Goal: Transaction & Acquisition: Download file/media

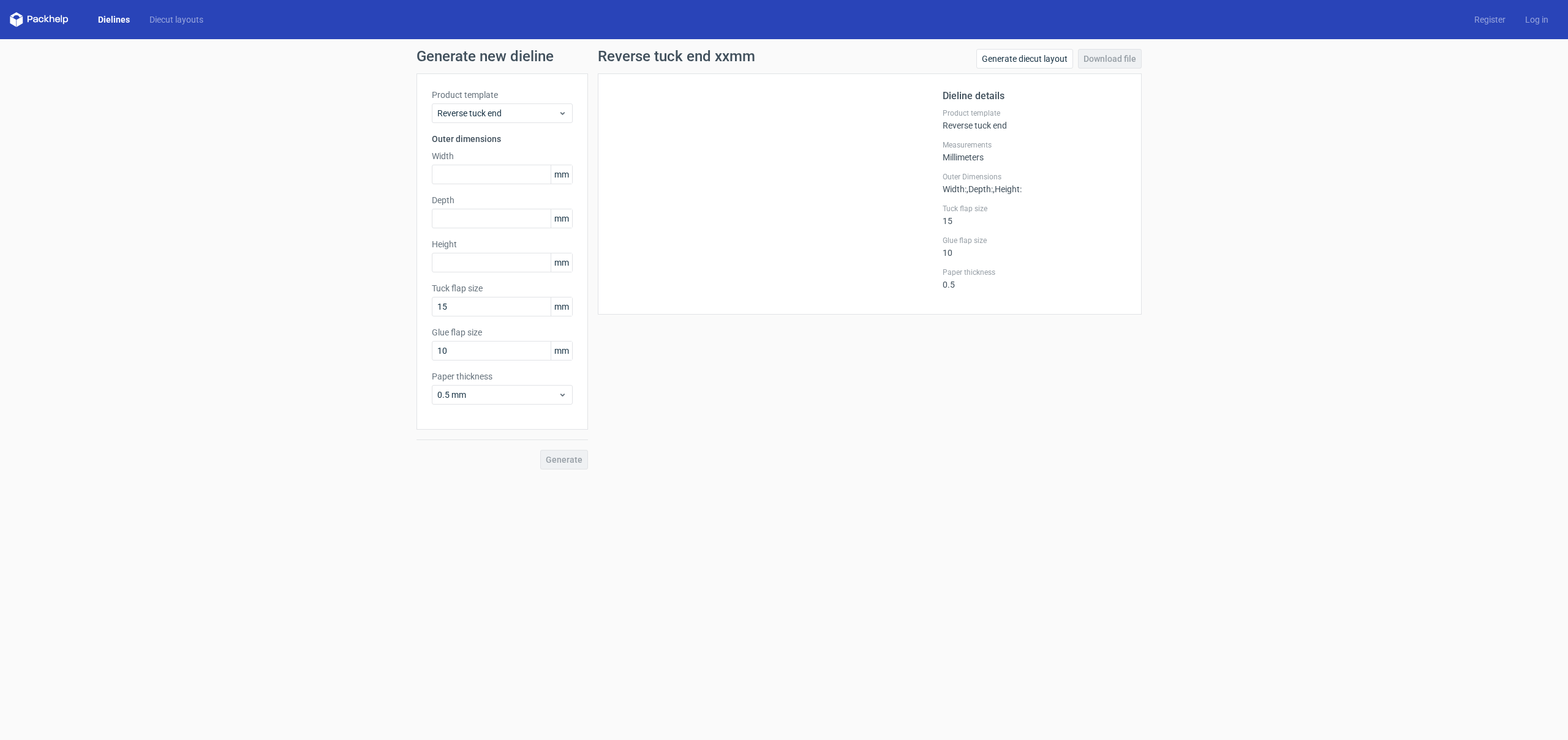
click at [107, 18] on link "Dielines" at bounding box center [113, 19] width 51 height 12
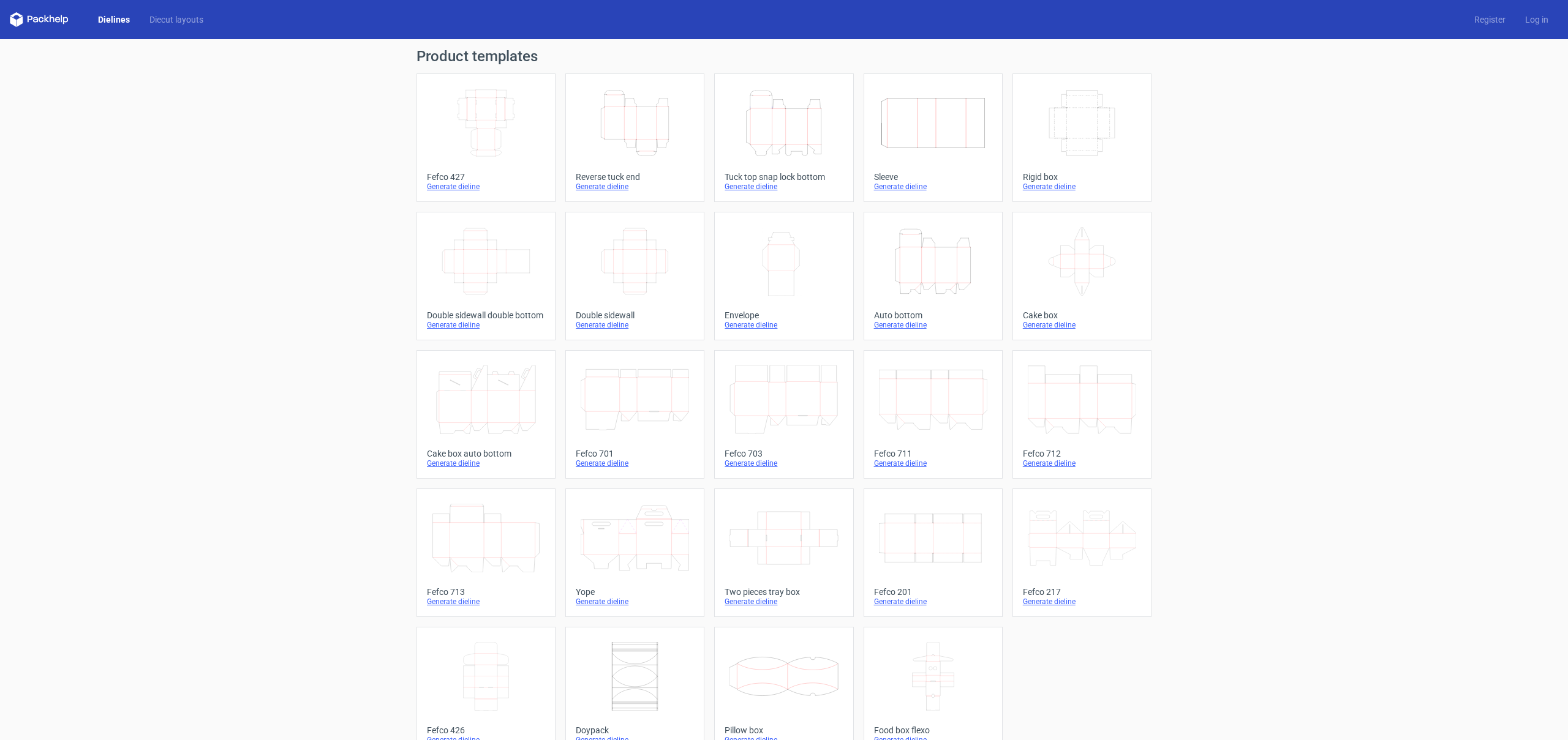
click at [914, 421] on icon at bounding box center [933, 400] width 108 height 69
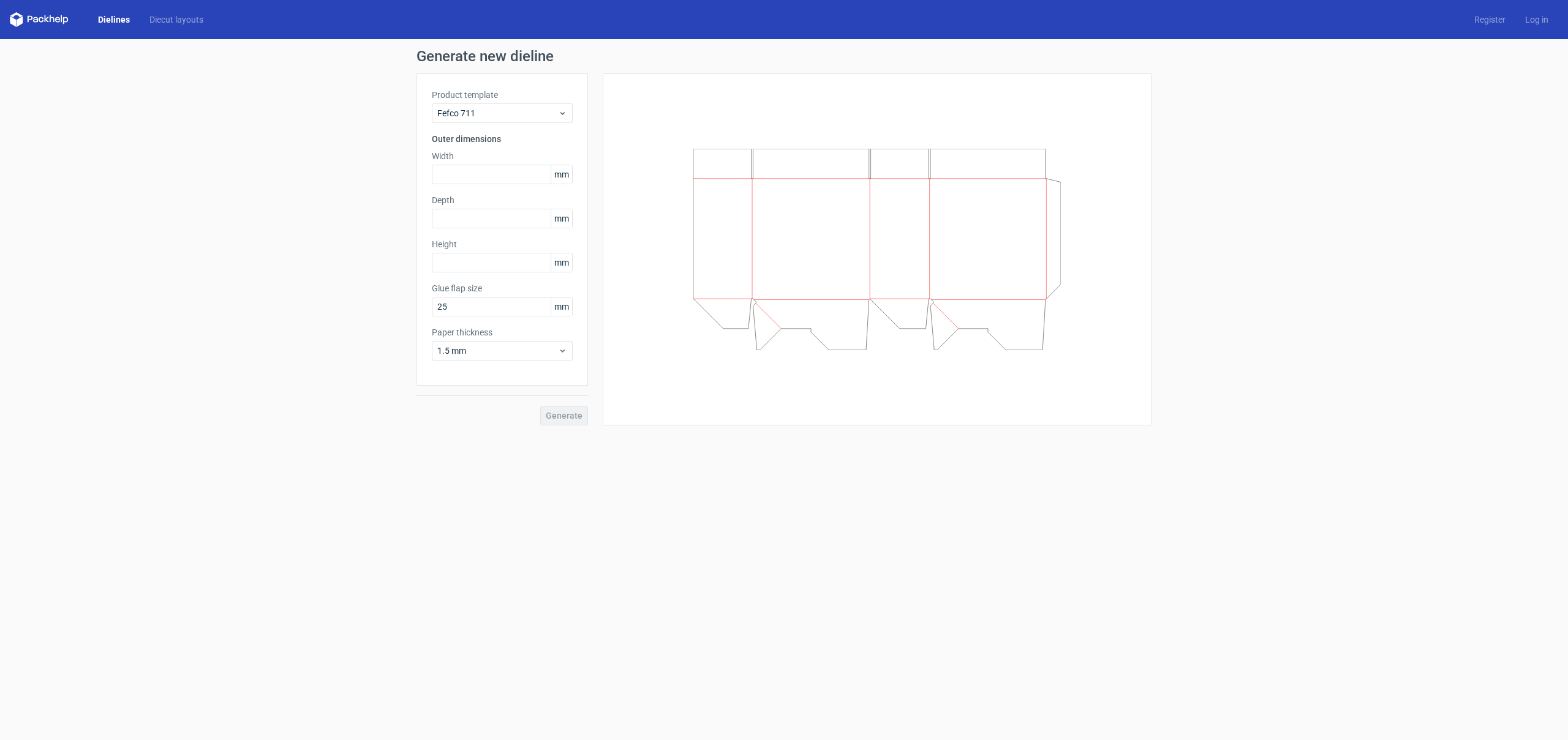
click at [117, 22] on link "Dielines" at bounding box center [113, 19] width 51 height 12
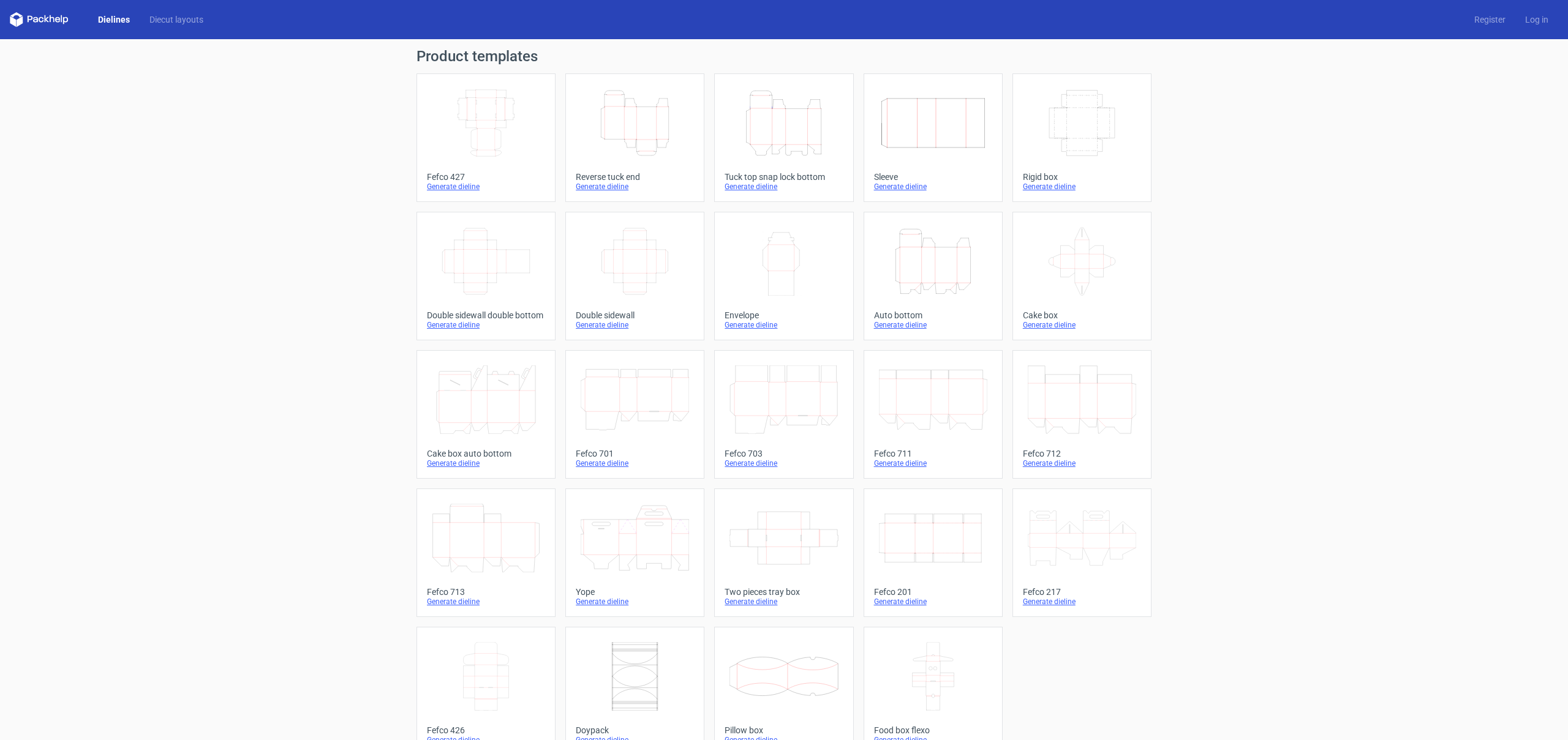
click at [944, 266] on icon "Height Depth Width" at bounding box center [933, 261] width 108 height 69
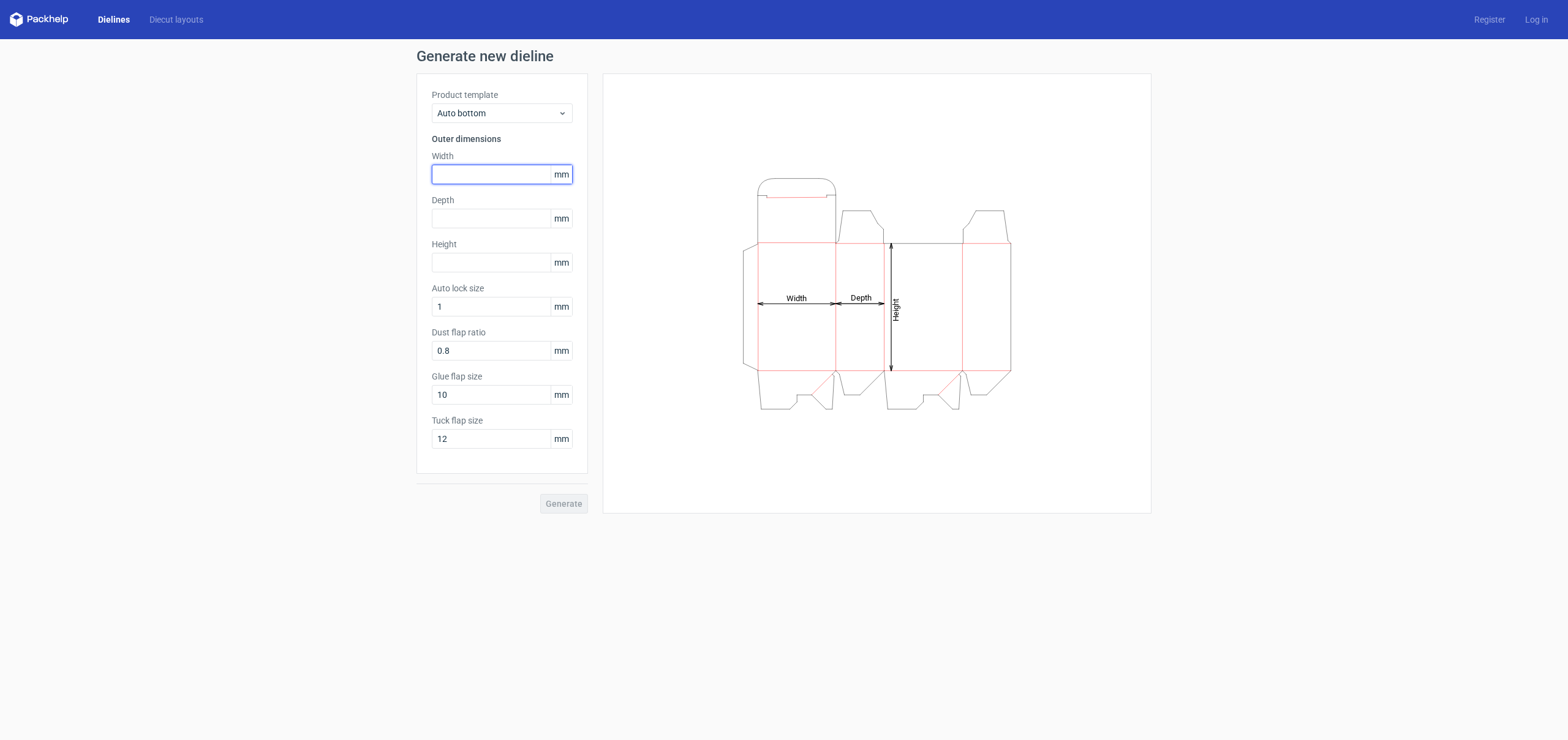
click at [483, 176] on input "text" at bounding box center [502, 174] width 141 height 20
type input "100"
type input "90"
type input "105"
click at [540, 355] on input "0.8" at bounding box center [502, 351] width 141 height 20
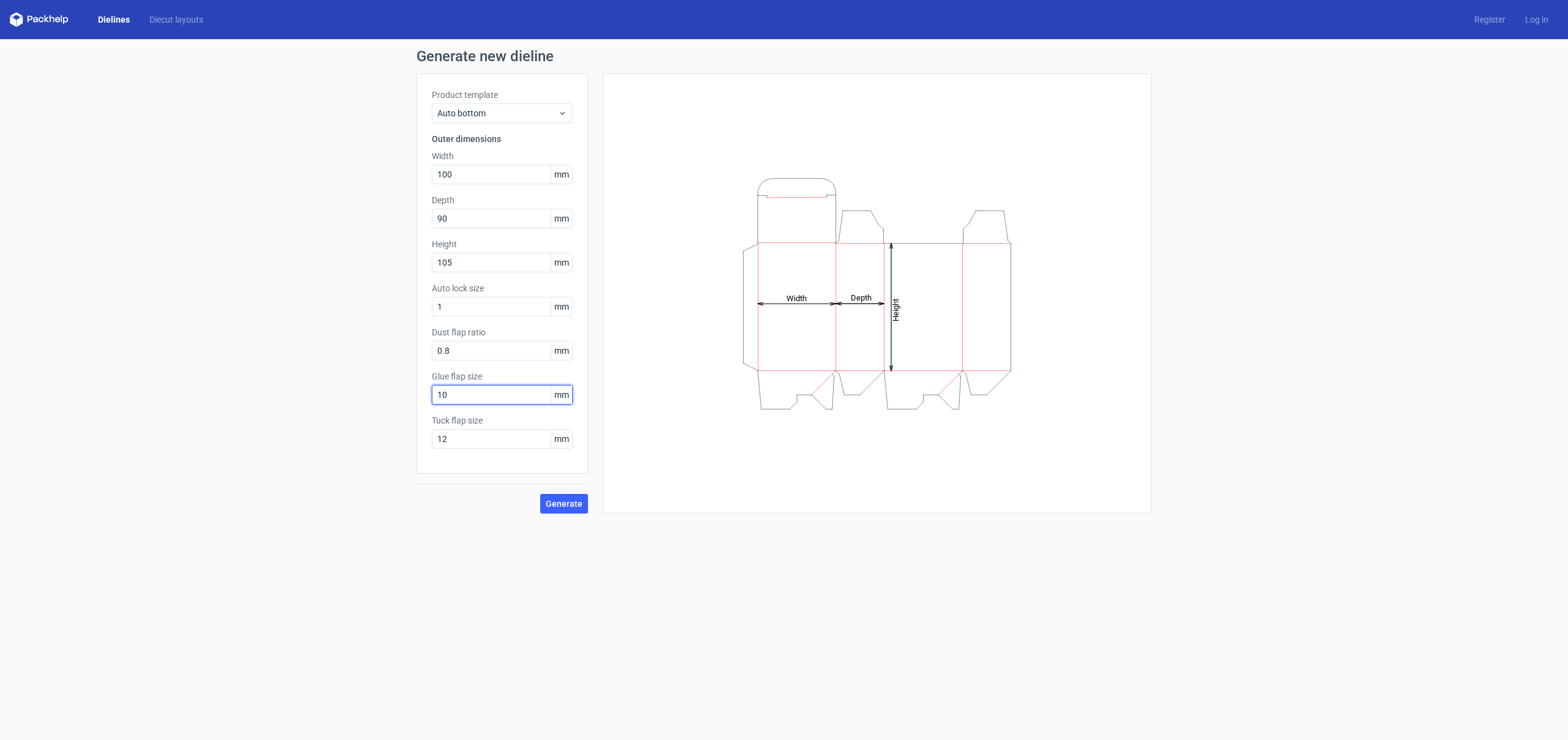
click at [497, 396] on input "10" at bounding box center [502, 395] width 141 height 20
type input "15"
click at [463, 355] on input "0.8" at bounding box center [502, 351] width 141 height 20
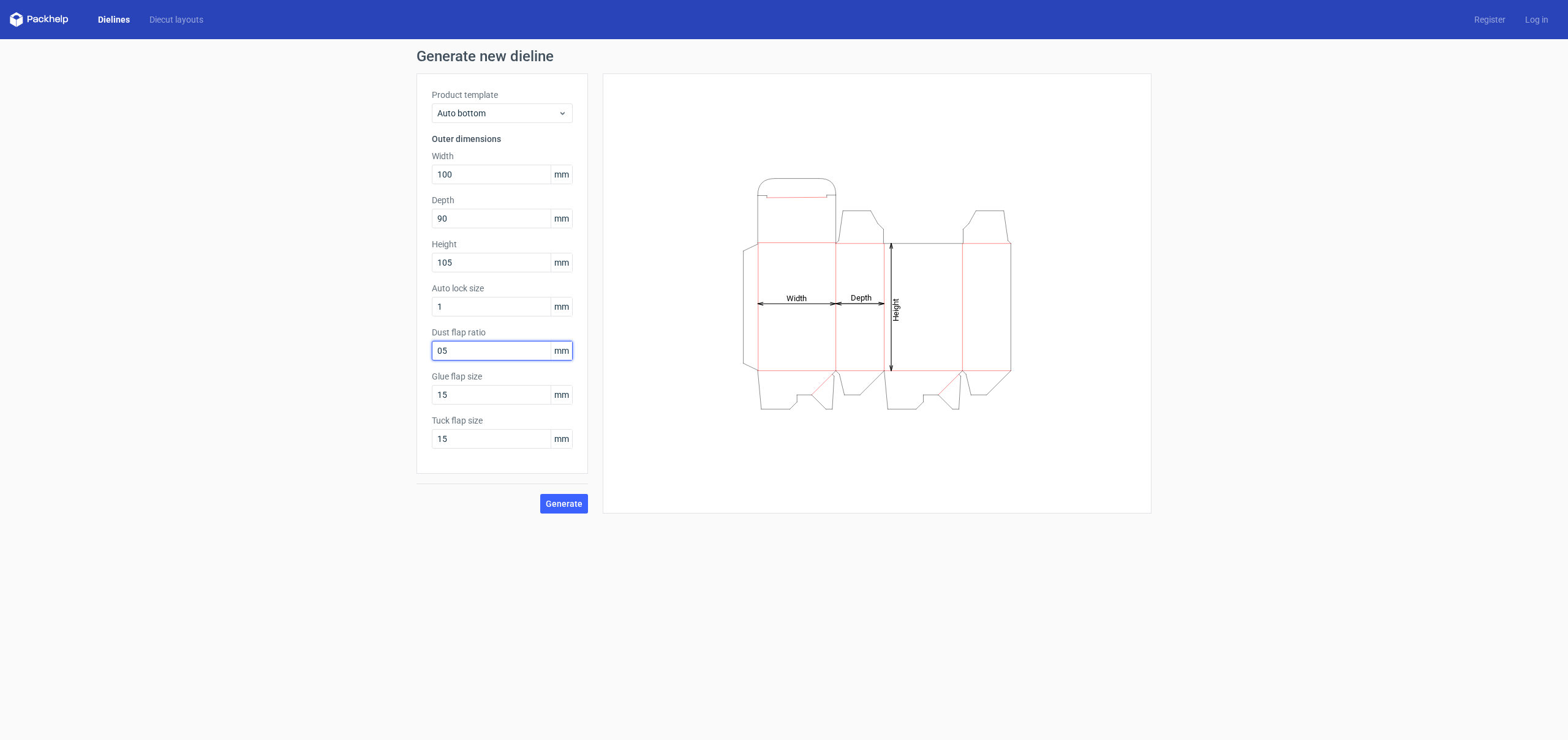
click at [469, 347] on input "05" at bounding box center [502, 351] width 141 height 20
drag, startPoint x: 470, startPoint y: 349, endPoint x: 311, endPoint y: 345, distance: 159.1
click at [311, 345] on div "Generate new dieline Product template Auto bottom Outer dimensions Width 100 mm…" at bounding box center [784, 281] width 1568 height 484
click at [473, 347] on input "08" at bounding box center [502, 351] width 141 height 20
type input "05"
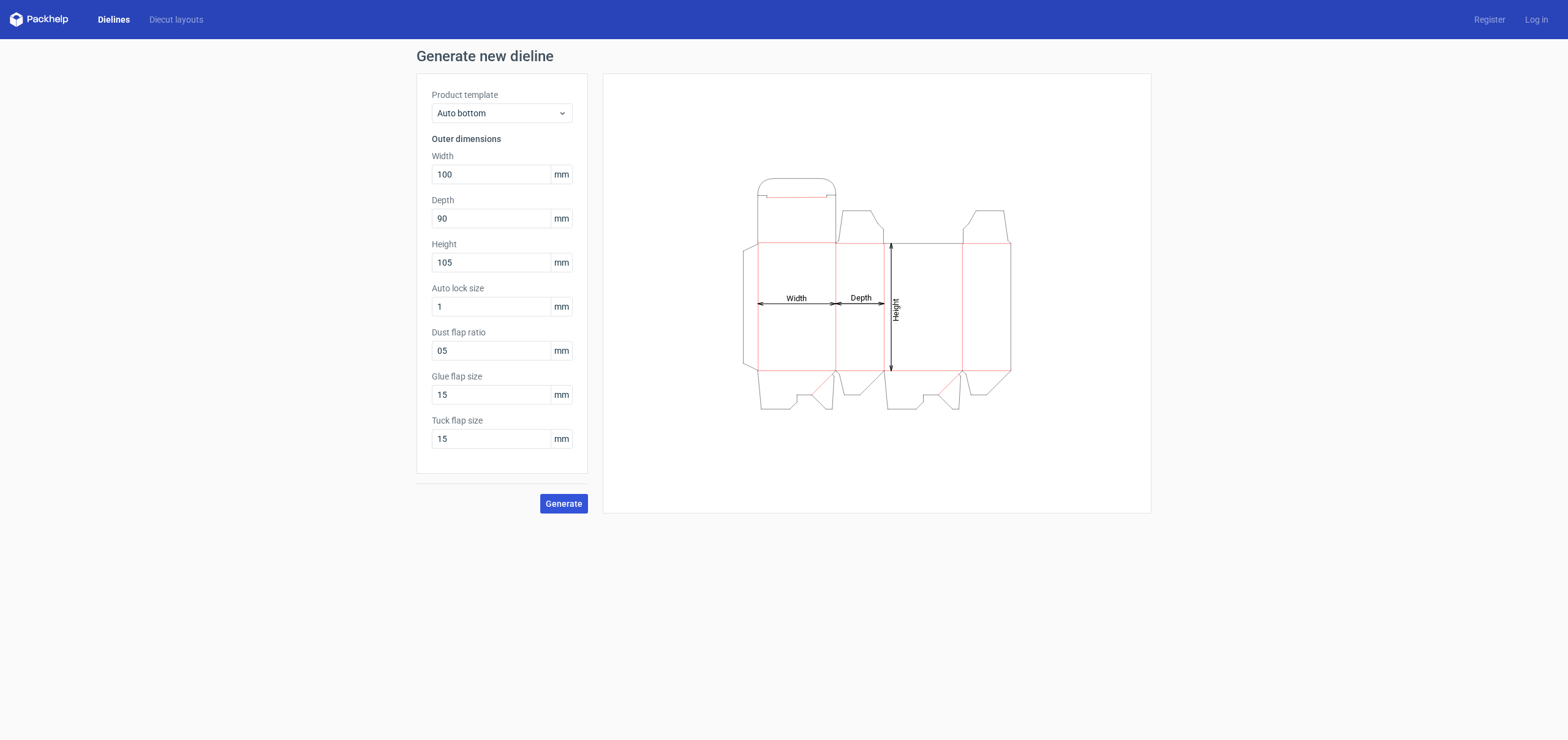
click at [579, 504] on span "Generate" at bounding box center [564, 504] width 37 height 8
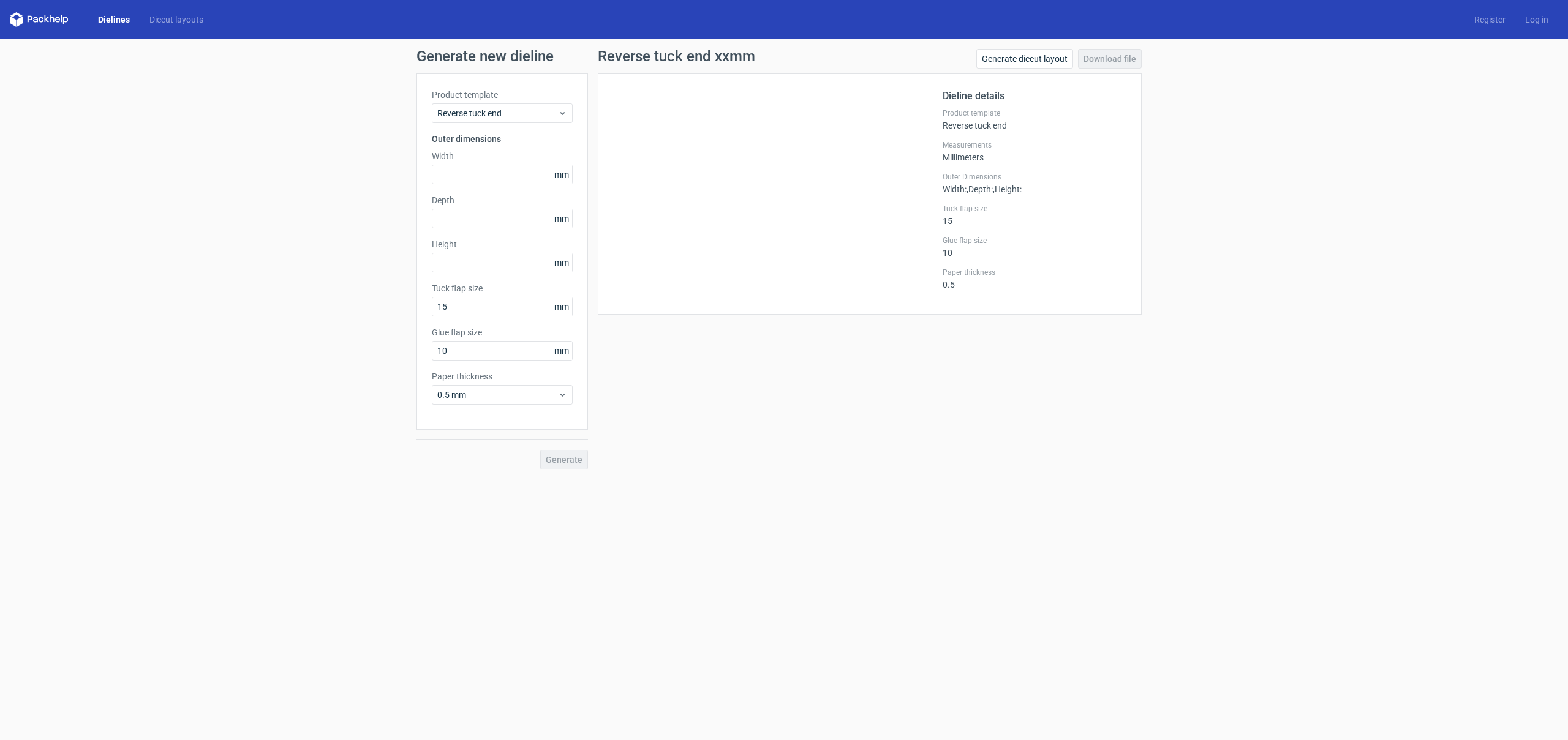
click at [129, 18] on link "Dielines" at bounding box center [113, 19] width 51 height 12
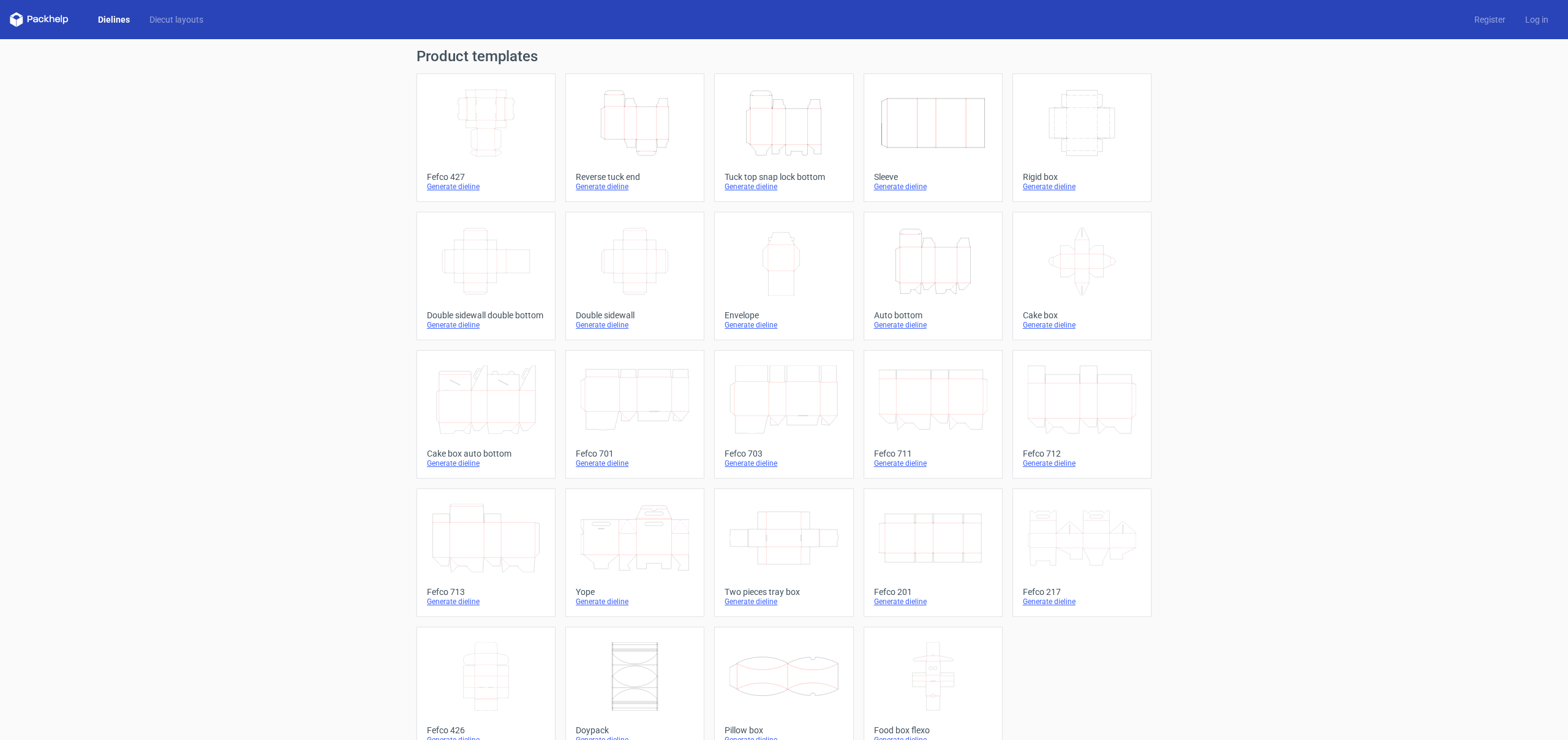
click at [933, 282] on icon "Height Depth Width" at bounding box center [933, 261] width 108 height 69
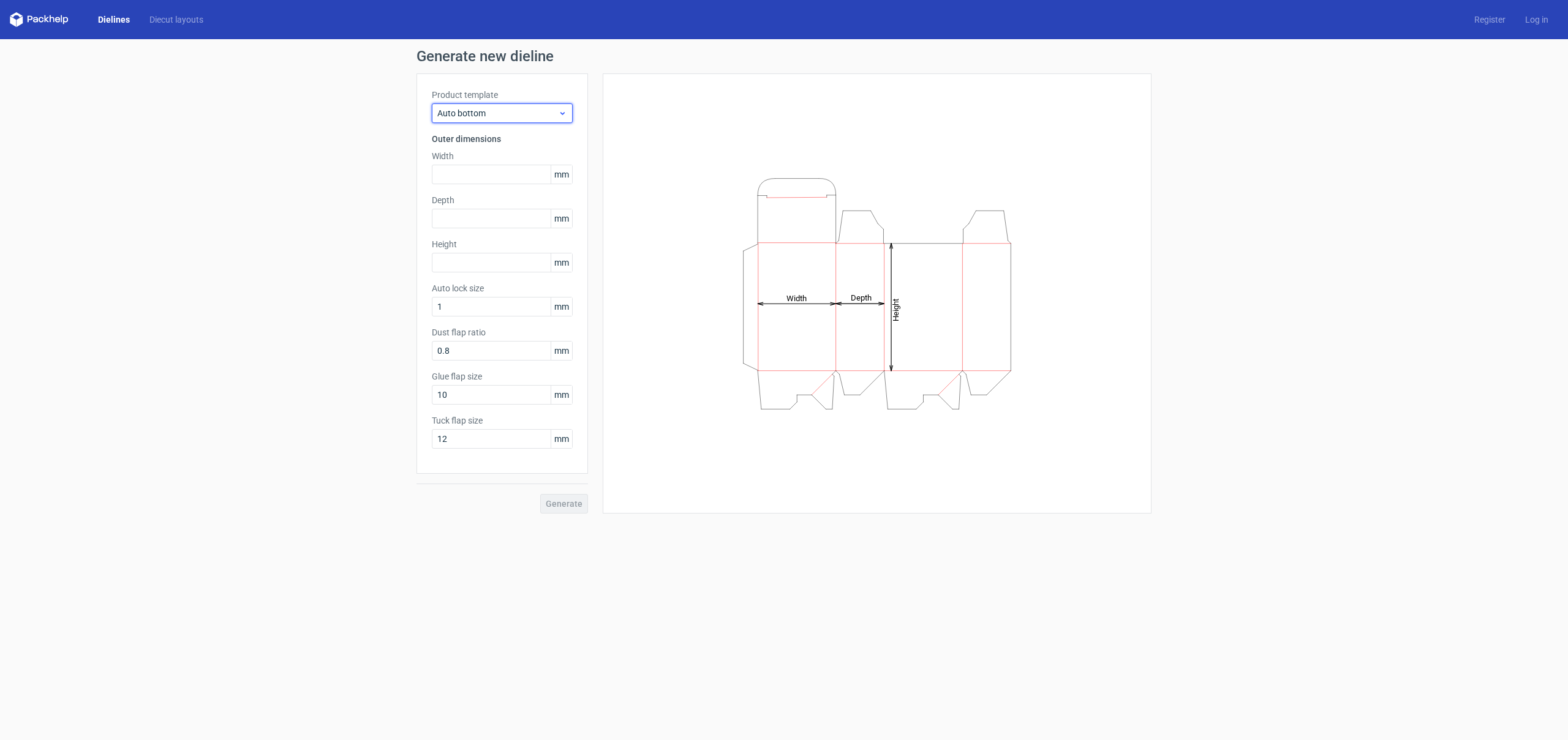
click at [565, 114] on icon at bounding box center [563, 113] width 9 height 10
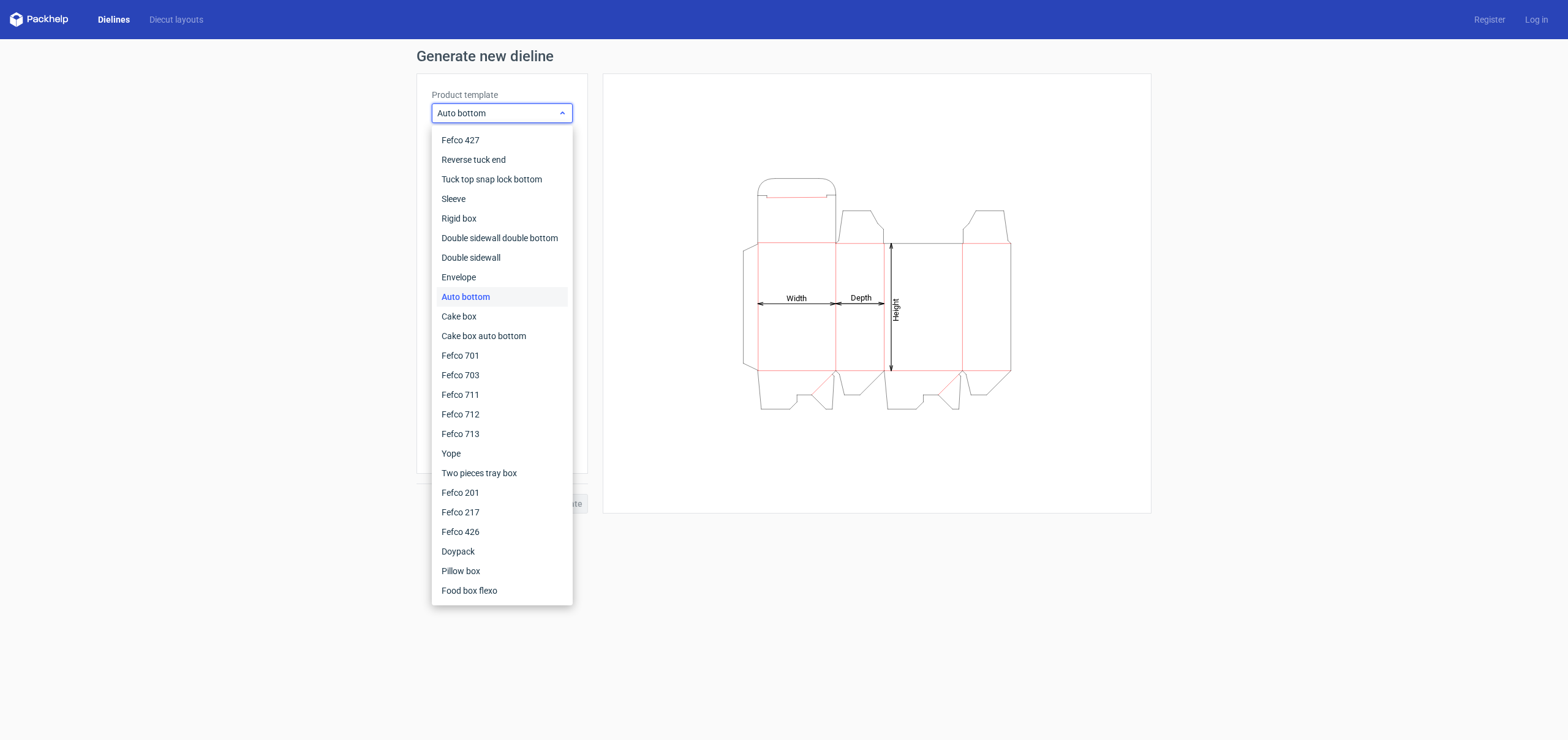
click at [565, 114] on icon at bounding box center [563, 113] width 9 height 10
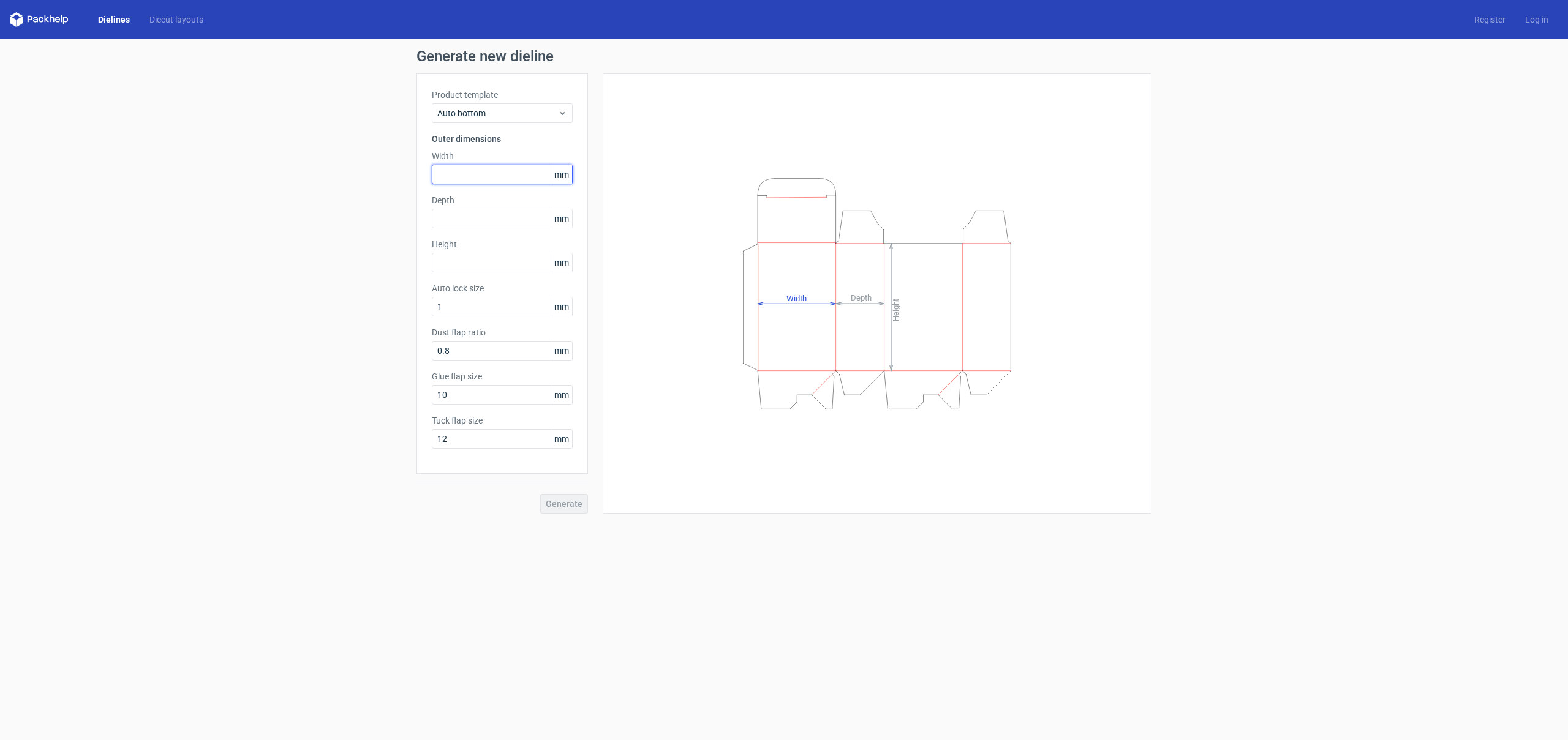
click at [464, 174] on input "text" at bounding box center [502, 174] width 141 height 20
type input "100"
type input "90"
type input "105"
click at [264, 373] on div "Generate new dieline Product template Auto bottom Outer dimensions Width 100 mm…" at bounding box center [784, 281] width 1568 height 484
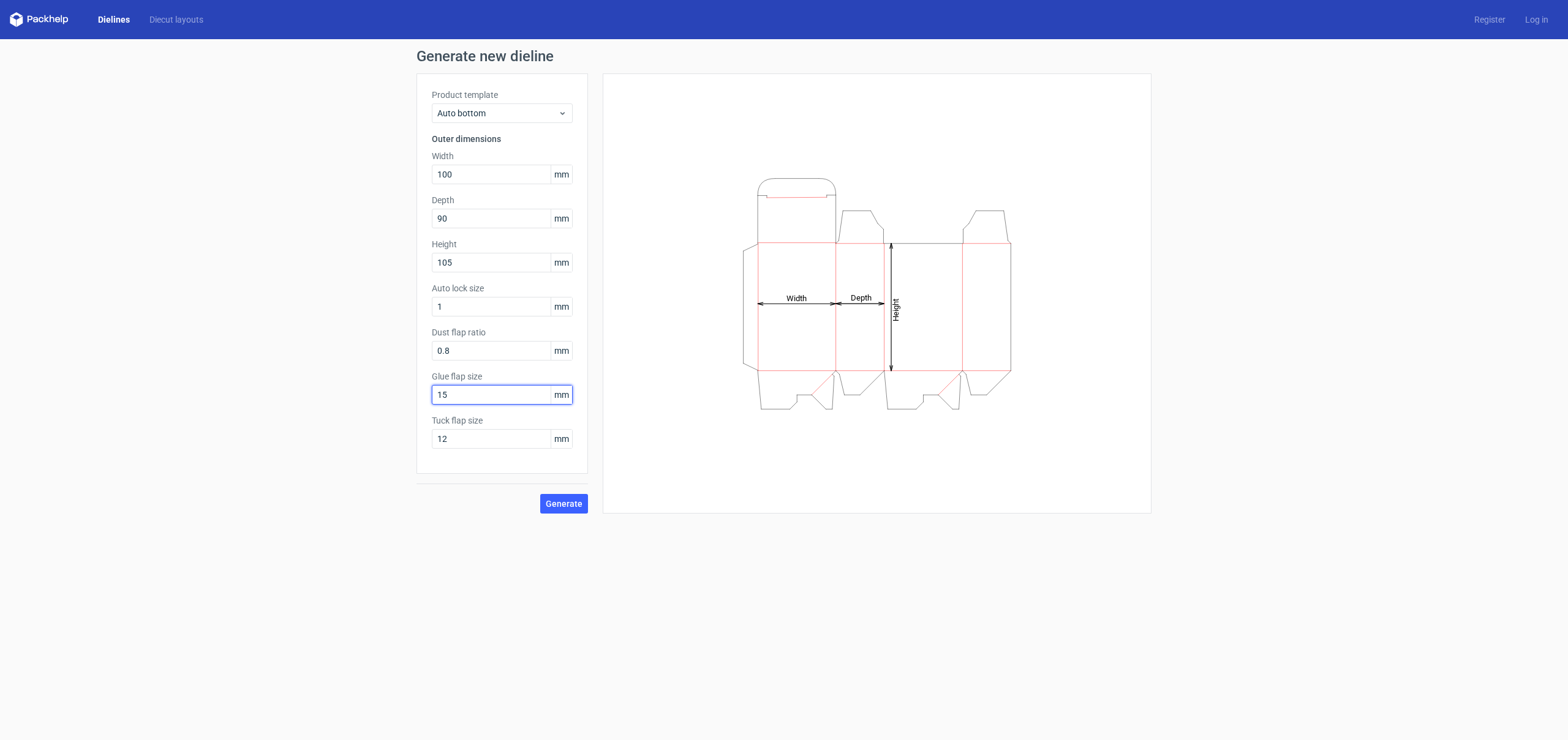
type input "15"
click at [582, 505] on span "Generate" at bounding box center [564, 504] width 37 height 8
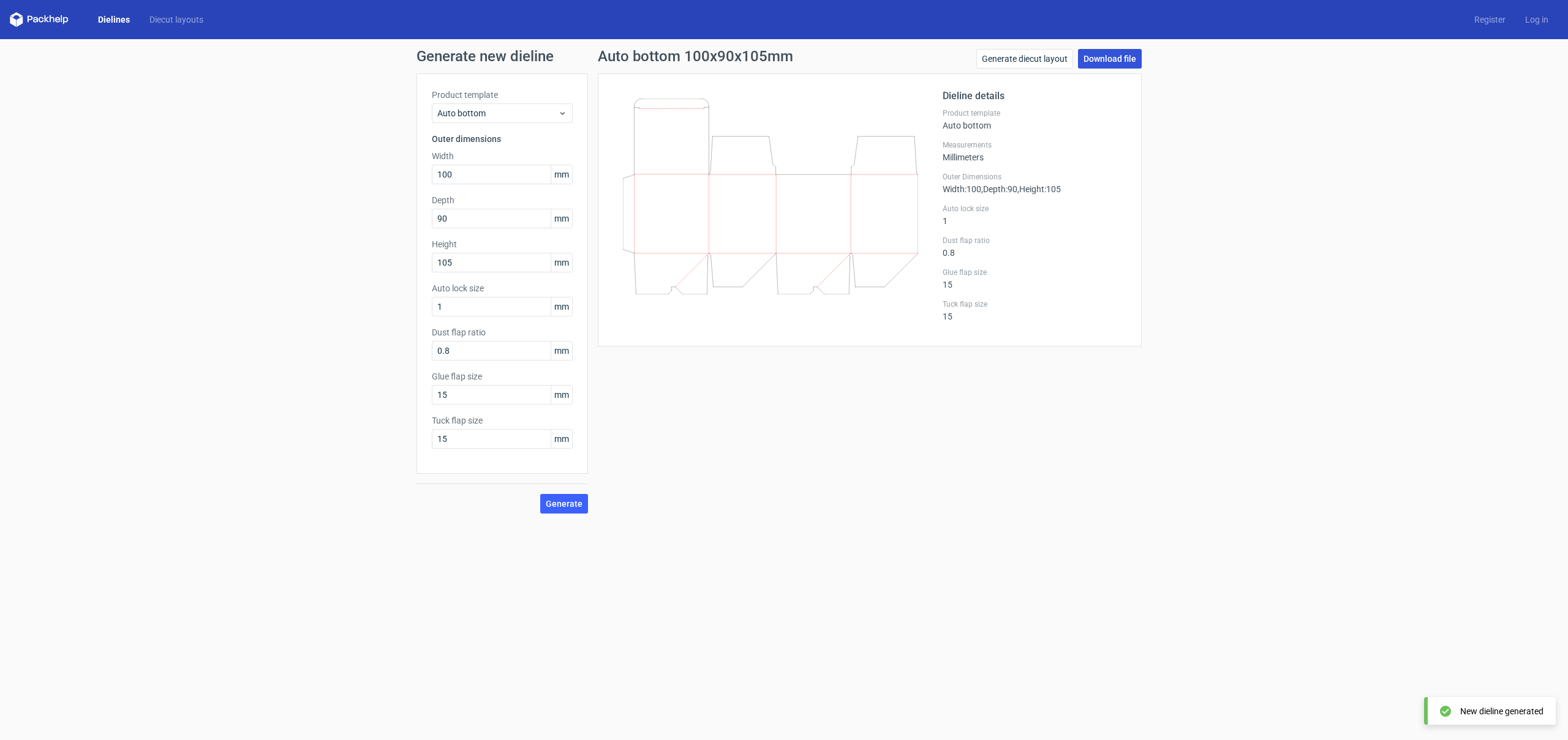
click at [1128, 60] on link "Download file" at bounding box center [1110, 59] width 64 height 20
drag, startPoint x: 389, startPoint y: 167, endPoint x: 295, endPoint y: 159, distance: 94.3
click at [295, 159] on div "Generate new dieline Product template Auto bottom Outer dimensions Width 100 mm…" at bounding box center [784, 281] width 1568 height 484
type input "90"
type input "100"
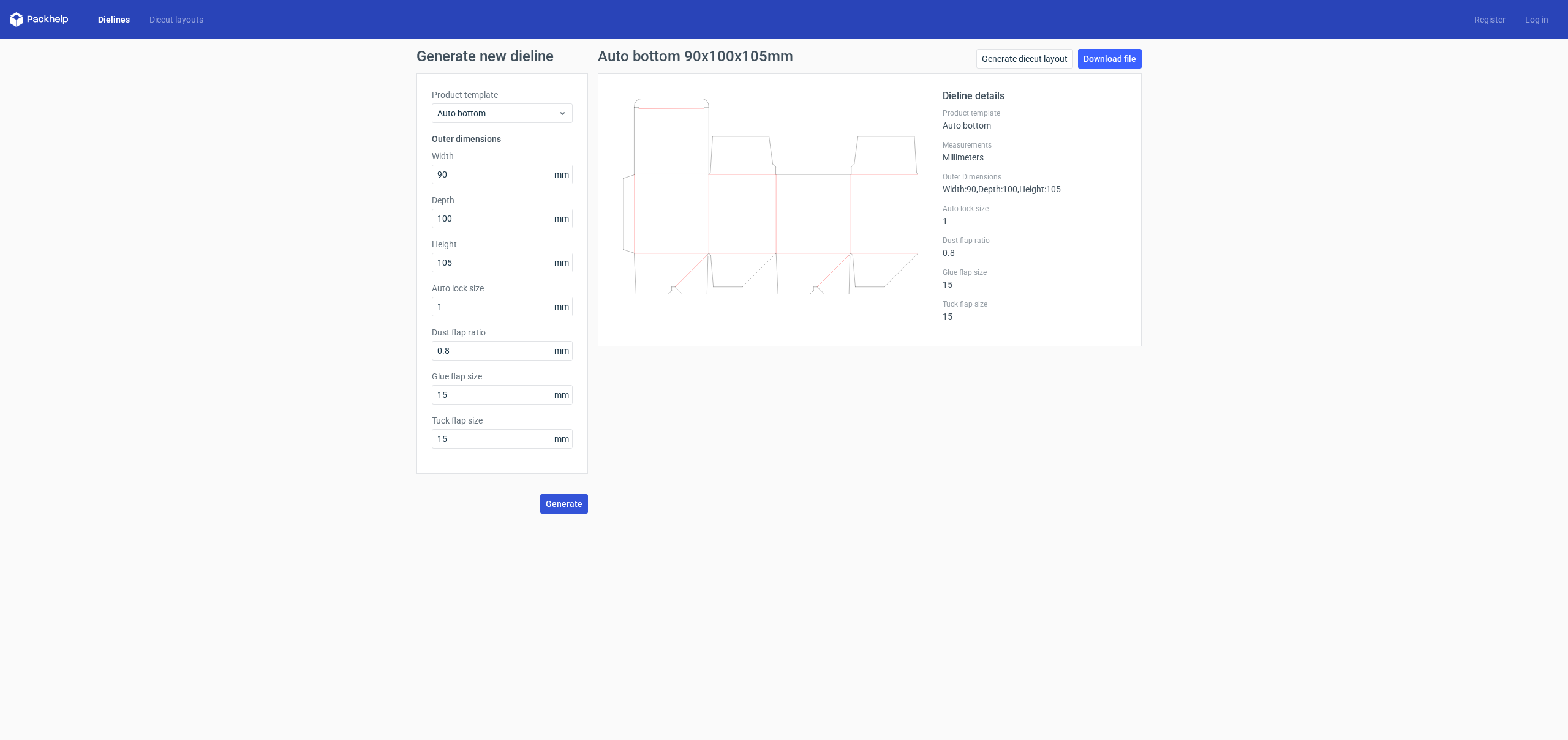
click at [575, 507] on span "Generate" at bounding box center [564, 504] width 37 height 8
click at [1126, 60] on link "Download file" at bounding box center [1110, 59] width 64 height 20
